Goal: Find specific page/section: Find specific page/section

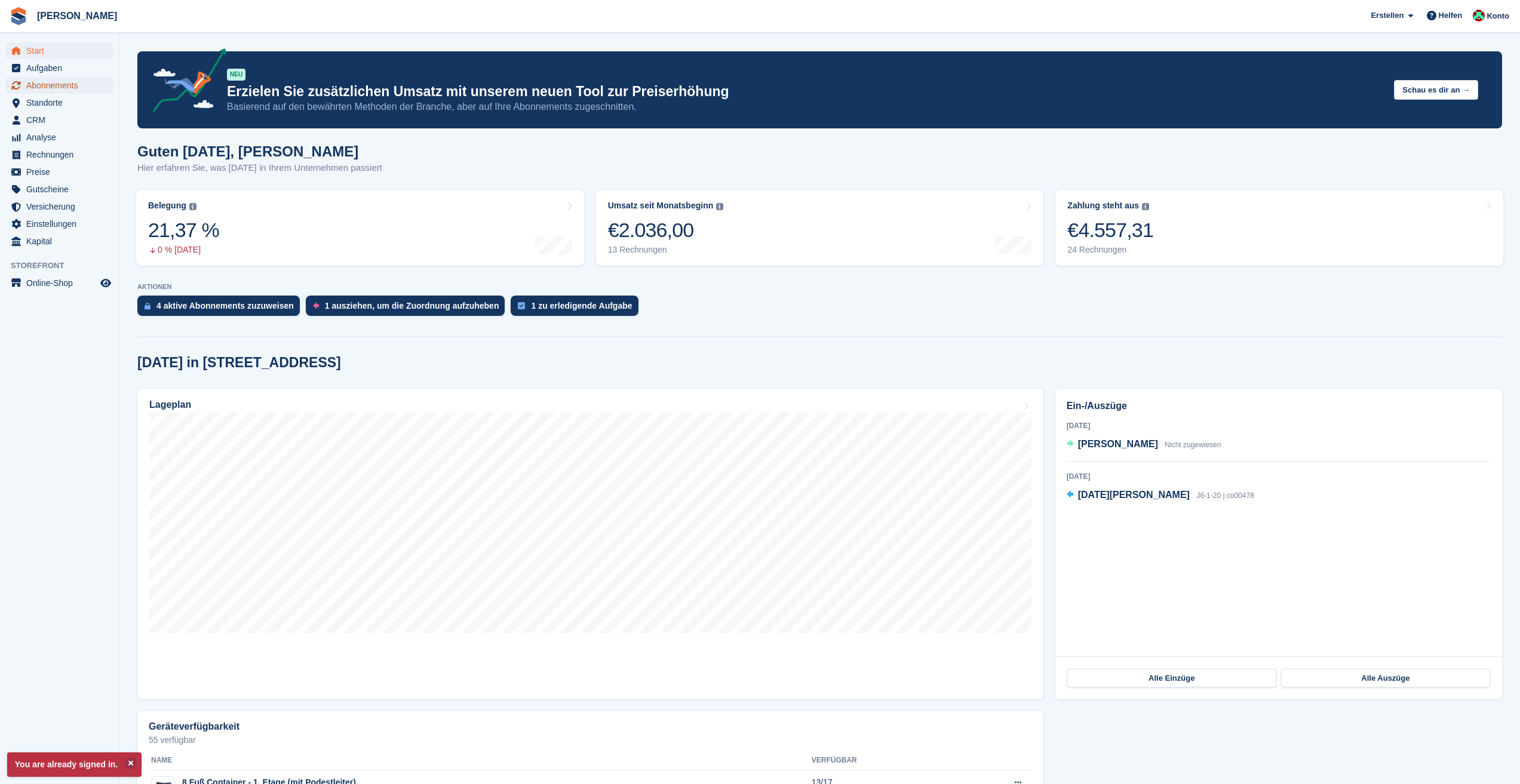
click at [60, 89] on span "Abonnements" at bounding box center [62, 84] width 72 height 17
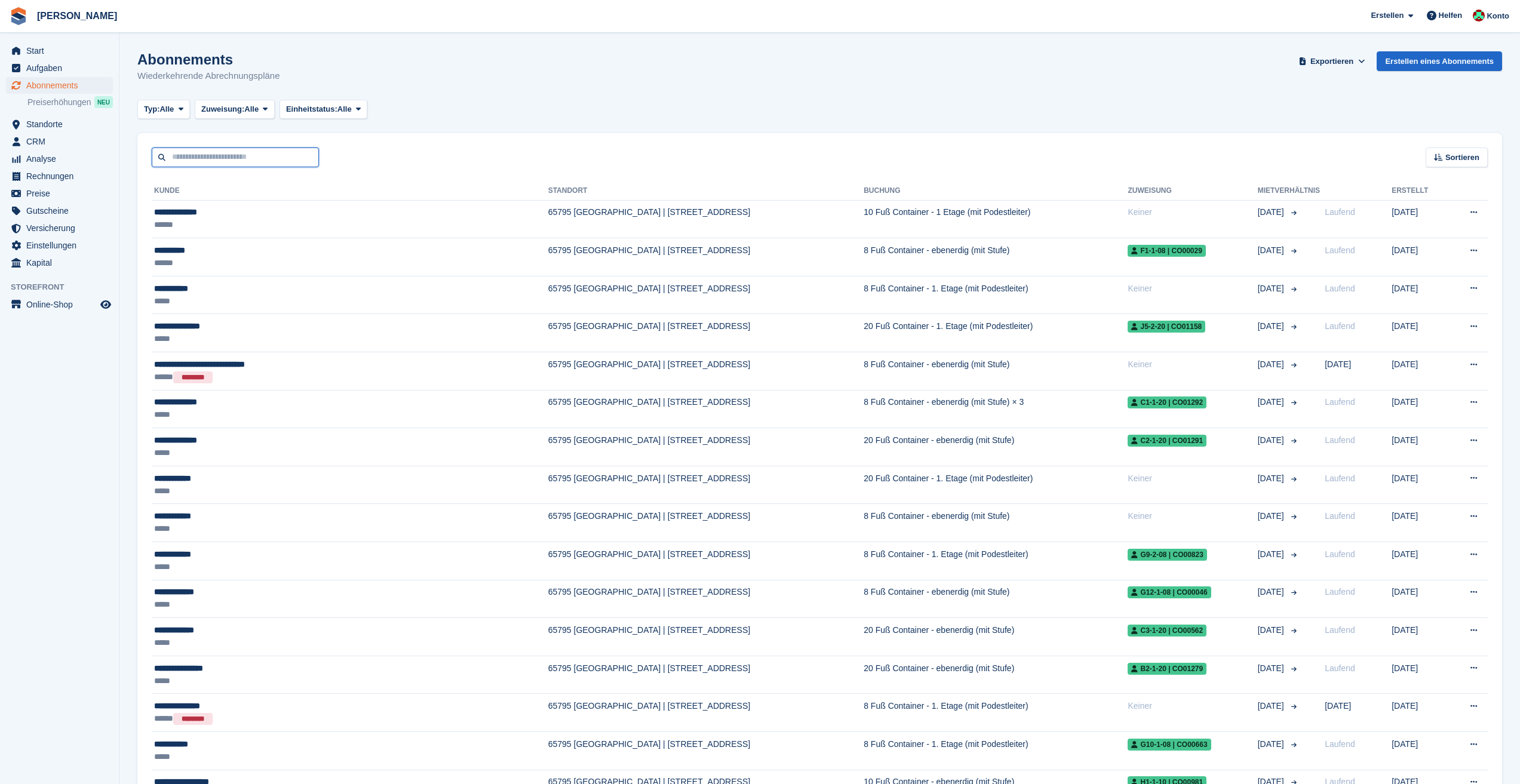
type input "**********"
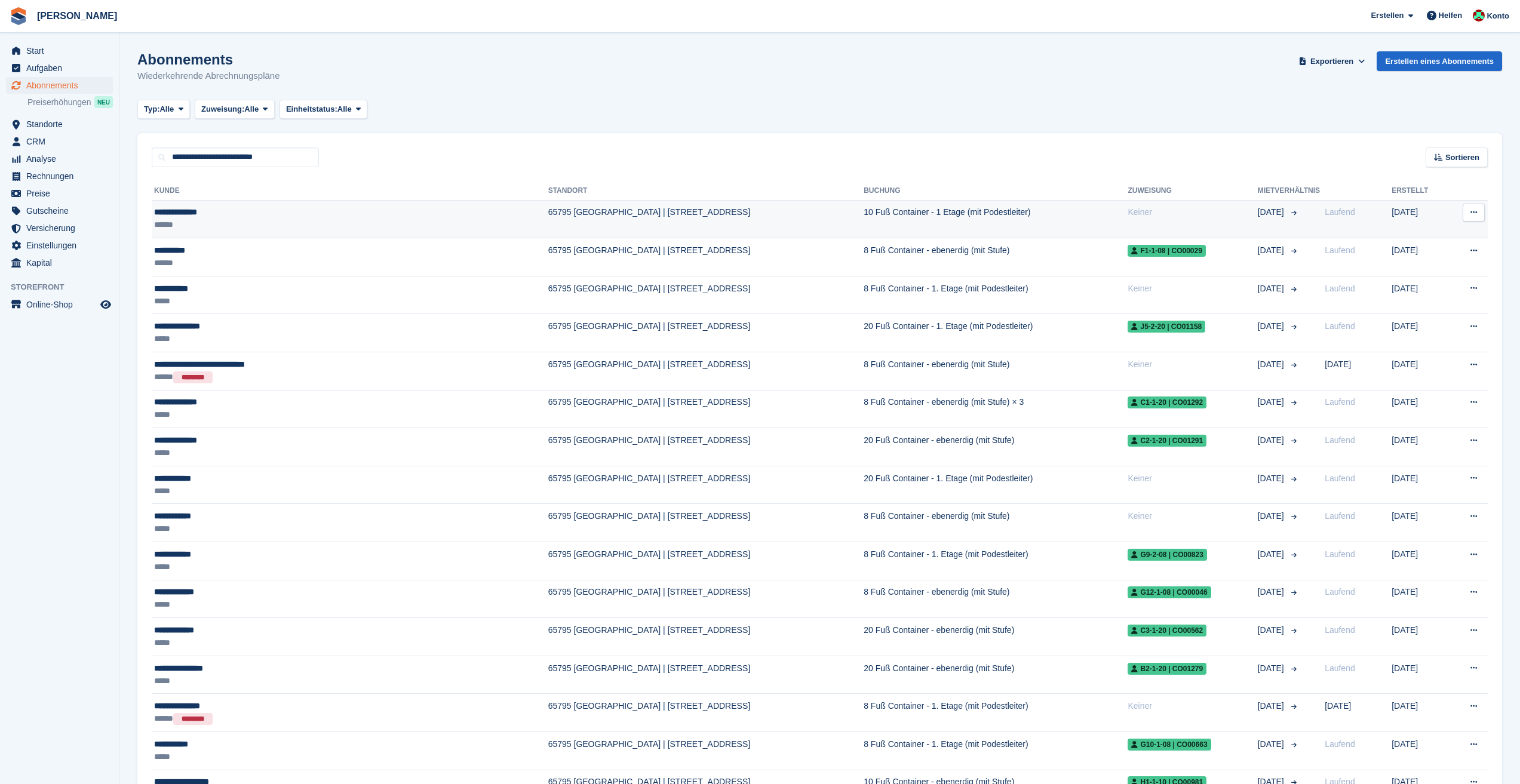
click at [548, 220] on td "65795 [GEOGRAPHIC_DATA] | [STREET_ADDRESS]" at bounding box center [706, 219] width 316 height 38
